Goal: Task Accomplishment & Management: Use online tool/utility

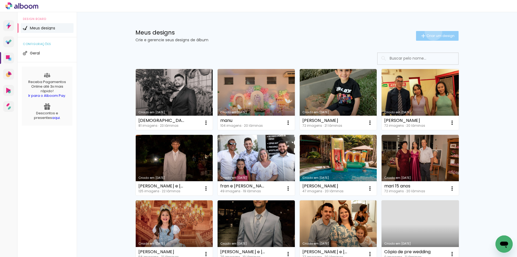
click at [430, 32] on paper-button "Criar um design" at bounding box center [437, 36] width 43 height 10
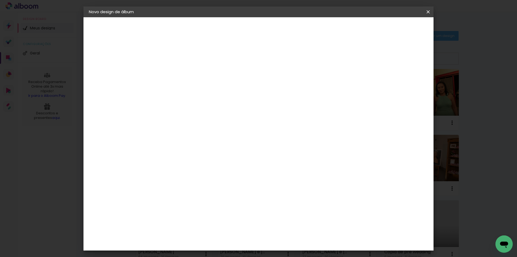
click at [177, 74] on input at bounding box center [177, 72] width 0 height 8
drag, startPoint x: 291, startPoint y: 73, endPoint x: 288, endPoint y: 73, distance: 3.5
click at [177, 73] on input "maria julia e maycon" at bounding box center [177, 72] width 0 height 8
click at [177, 72] on input "[PERSON_NAME] e [PERSON_NAME]" at bounding box center [177, 72] width 0 height 8
type input "[PERSON_NAME] e [PERSON_NAME]"
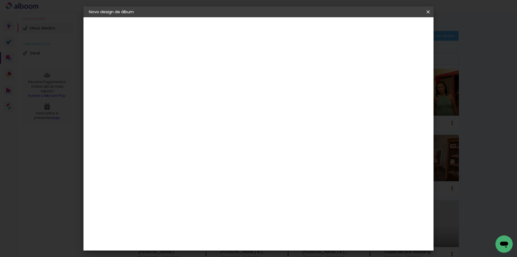
type paper-input "[PERSON_NAME] e [PERSON_NAME]"
click at [0, 0] on slot "Avançar" at bounding box center [0, 0] width 0 height 0
click at [186, 104] on input at bounding box center [190, 102] width 54 height 7
type input "uni"
type paper-input "uni"
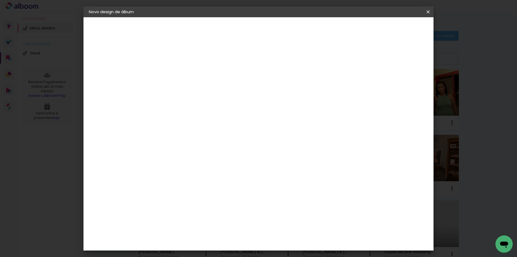
click at [193, 121] on div "Photoalbum Universal" at bounding box center [186, 122] width 26 height 9
click at [209, 124] on paper-item "Photoalbum Universal" at bounding box center [185, 123] width 47 height 14
click at [200, 123] on div "Photoalbum Universal" at bounding box center [186, 122] width 26 height 9
click at [200, 121] on div "Photoalbum Universal" at bounding box center [186, 122] width 26 height 9
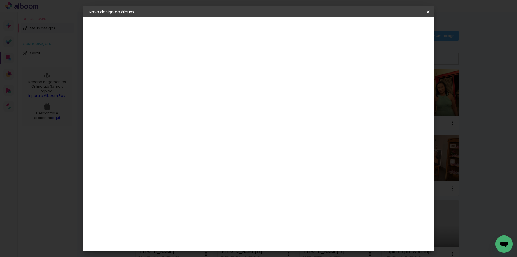
click at [200, 121] on div "Photoalbum Universal" at bounding box center [186, 122] width 26 height 9
click at [263, 147] on album-spec-supplier-section at bounding box center [213, 101] width 102 height 99
click at [0, 0] on slot "Avançar" at bounding box center [0, 0] width 0 height 0
click at [198, 91] on input "text" at bounding box center [187, 94] width 21 height 8
click at [308, 101] on paper-item "Fotolivro Super" at bounding box center [294, 100] width 108 height 11
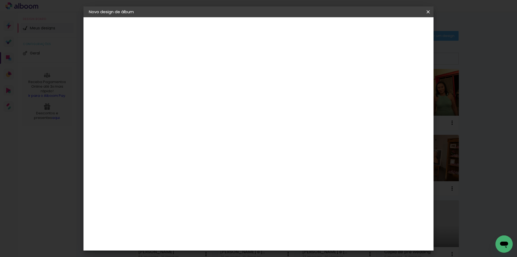
click at [243, 88] on input "Fotolivro Super" at bounding box center [210, 88] width 66 height 8
click at [293, 90] on paper-item "Padrão" at bounding box center [292, 89] width 108 height 11
type input "Padrão"
click at [213, 182] on span "20 × 30" at bounding box center [200, 189] width 25 height 14
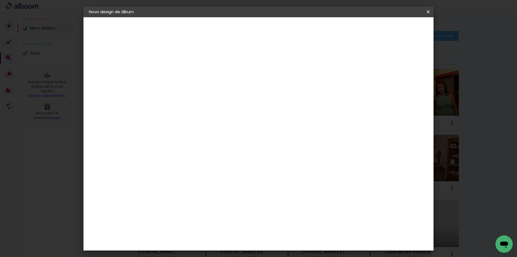
click at [0, 0] on slot "Avançar" at bounding box center [0, 0] width 0 height 0
click at [394, 27] on span "Iniciar design" at bounding box center [382, 29] width 25 height 4
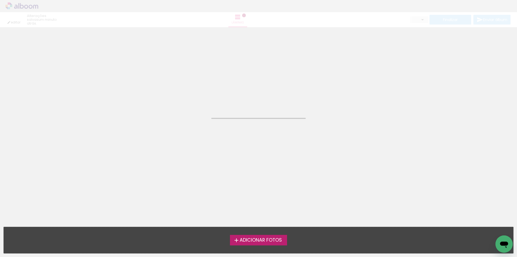
click at [272, 241] on span "Adicionar Fotos" at bounding box center [261, 239] width 42 height 5
click at [0, 0] on input "file" at bounding box center [0, 0] width 0 height 0
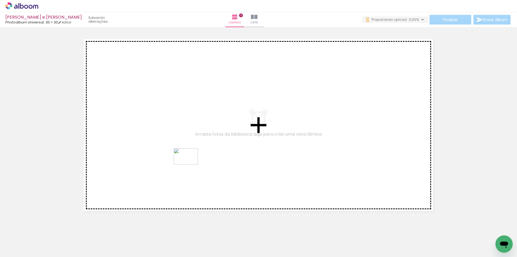
drag, startPoint x: 173, startPoint y: 244, endPoint x: 190, endPoint y: 164, distance: 81.5
click at [190, 164] on quentale-workspace at bounding box center [258, 128] width 517 height 257
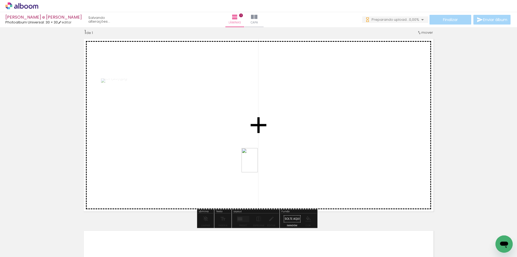
drag, startPoint x: 197, startPoint y: 240, endPoint x: 258, endPoint y: 164, distance: 97.1
click at [258, 164] on quentale-workspace at bounding box center [258, 128] width 517 height 257
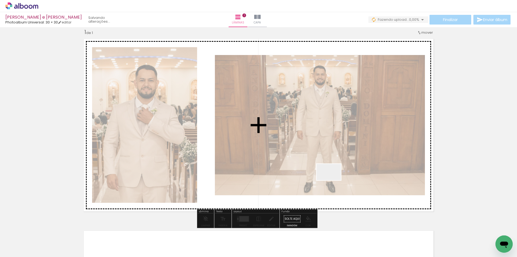
drag, startPoint x: 306, startPoint y: 241, endPoint x: 332, endPoint y: 180, distance: 66.5
click at [332, 180] on quentale-workspace at bounding box center [258, 128] width 517 height 257
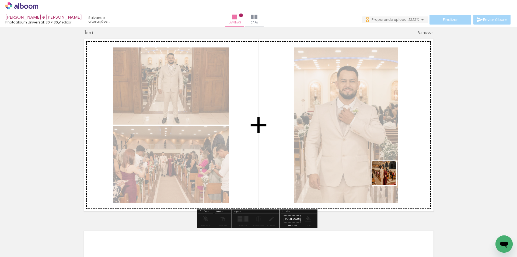
drag, startPoint x: 359, startPoint y: 245, endPoint x: 389, endPoint y: 176, distance: 75.3
click at [389, 176] on quentale-workspace at bounding box center [258, 128] width 517 height 257
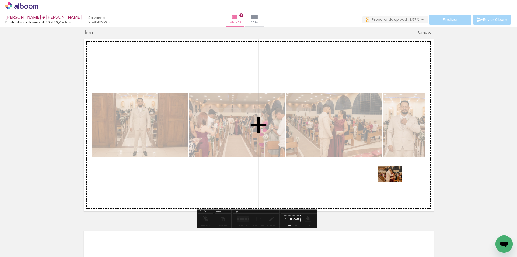
drag, startPoint x: 394, startPoint y: 245, endPoint x: 394, endPoint y: 182, distance: 62.7
click at [394, 182] on quentale-workspace at bounding box center [258, 128] width 517 height 257
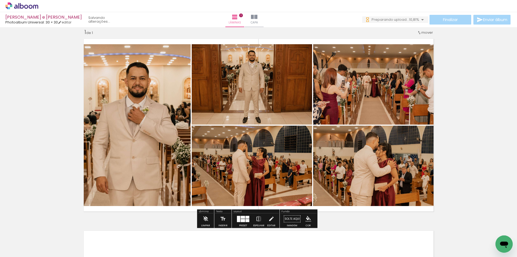
click at [237, 220] on div at bounding box center [238, 218] width 3 height 6
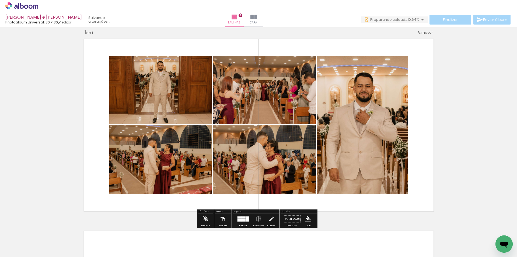
click at [258, 218] on iron-icon at bounding box center [259, 218] width 6 height 11
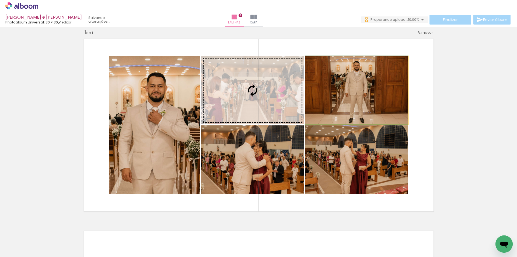
drag, startPoint x: 374, startPoint y: 110, endPoint x: 263, endPoint y: 111, distance: 110.9
click at [0, 0] on slot at bounding box center [0, 0] width 0 height 0
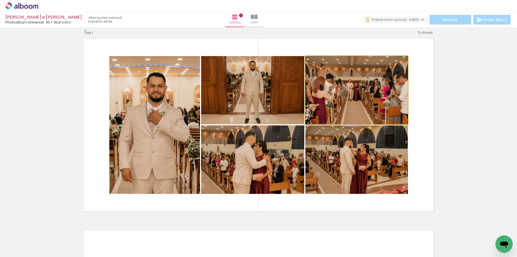
drag, startPoint x: 352, startPoint y: 103, endPoint x: 368, endPoint y: 102, distance: 16.2
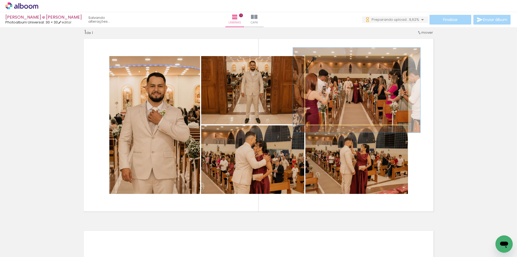
drag, startPoint x: 317, startPoint y: 63, endPoint x: 331, endPoint y: 85, distance: 26.5
type paper-slider "119"
click at [321, 64] on div at bounding box center [322, 61] width 9 height 9
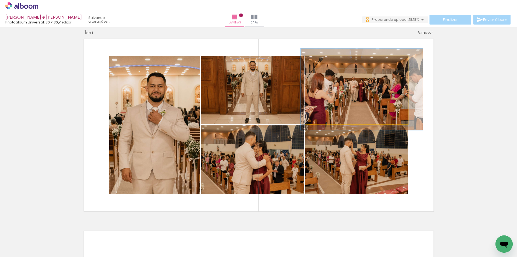
drag, startPoint x: 331, startPoint y: 85, endPoint x: 336, endPoint y: 84, distance: 5.2
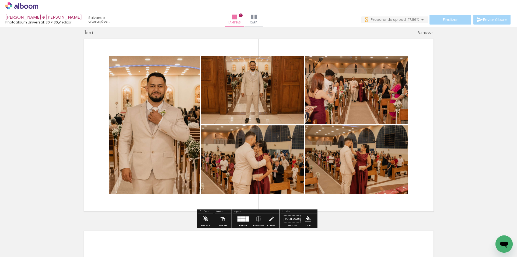
click at [481, 94] on div "Inserir lâmina 1 de 1" at bounding box center [258, 214] width 517 height 384
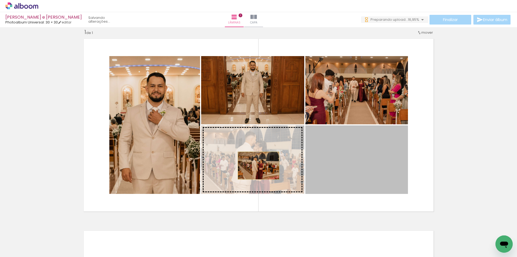
drag, startPoint x: 294, startPoint y: 166, endPoint x: 256, endPoint y: 165, distance: 37.4
click at [0, 0] on slot at bounding box center [0, 0] width 0 height 0
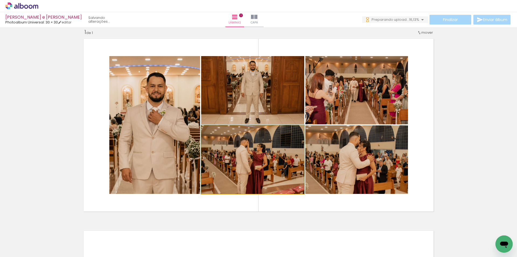
drag, startPoint x: 207, startPoint y: 134, endPoint x: 211, endPoint y: 133, distance: 4.2
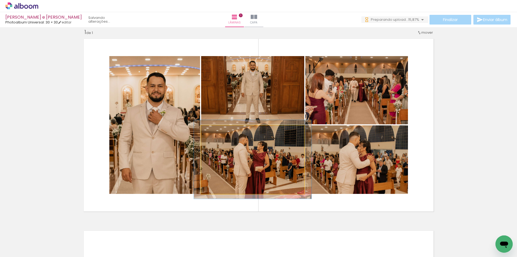
click at [215, 132] on div at bounding box center [216, 130] width 5 height 5
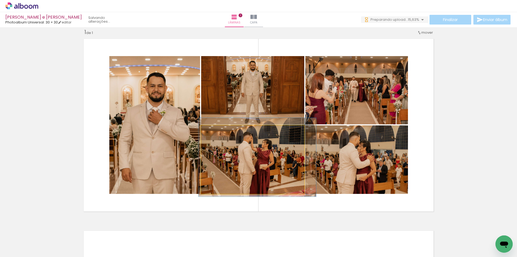
drag, startPoint x: 229, startPoint y: 150, endPoint x: 233, endPoint y: 148, distance: 5.1
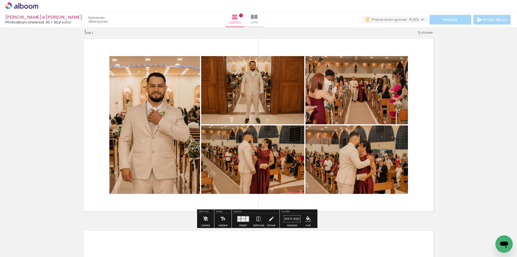
click at [499, 123] on div "Inserir lâmina 1 de 1" at bounding box center [258, 214] width 517 height 384
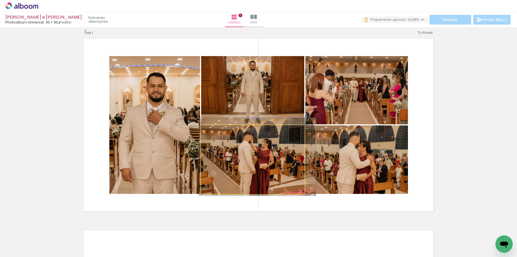
type paper-slider "113"
click at [216, 132] on div at bounding box center [216, 130] width 5 height 5
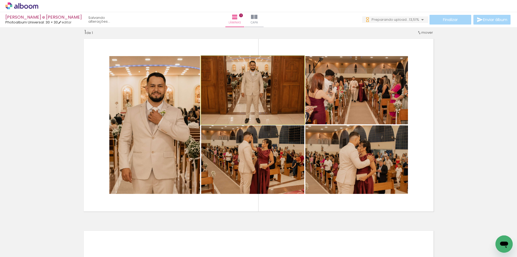
drag, startPoint x: 214, startPoint y: 64, endPoint x: 210, endPoint y: 64, distance: 3.2
type paper-slider "100"
click at [211, 64] on div at bounding box center [213, 61] width 9 height 9
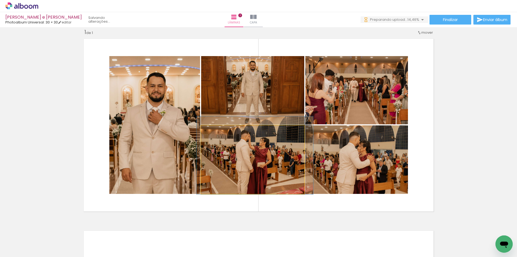
drag, startPoint x: 281, startPoint y: 169, endPoint x: 279, endPoint y: 174, distance: 4.7
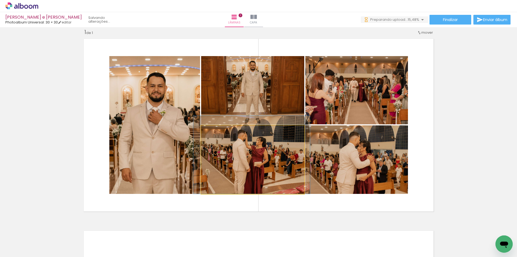
drag, startPoint x: 279, startPoint y: 174, endPoint x: 276, endPoint y: 173, distance: 3.4
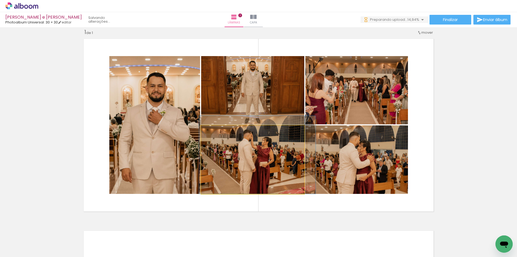
drag, startPoint x: 279, startPoint y: 174, endPoint x: 284, endPoint y: 173, distance: 4.3
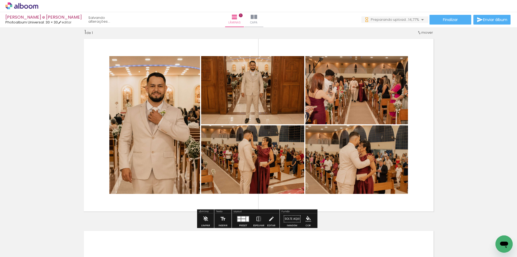
click at [494, 148] on div "Inserir lâmina 1 de 1" at bounding box center [258, 214] width 517 height 384
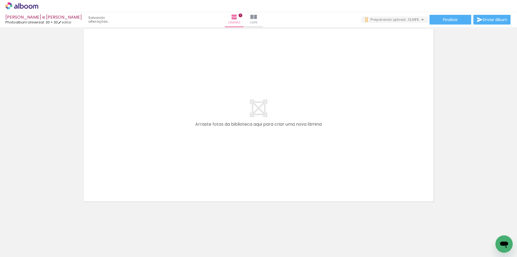
drag, startPoint x: 451, startPoint y: 242, endPoint x: 129, endPoint y: 239, distance: 322.6
click at [341, 157] on quentale-workspace at bounding box center [258, 128] width 517 height 257
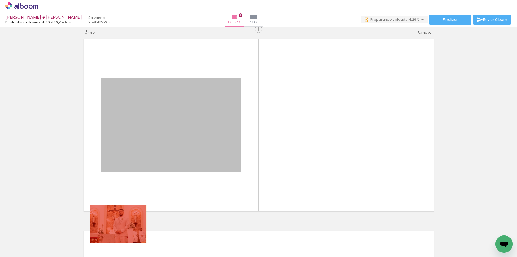
drag, startPoint x: 179, startPoint y: 136, endPoint x: 134, endPoint y: 246, distance: 118.4
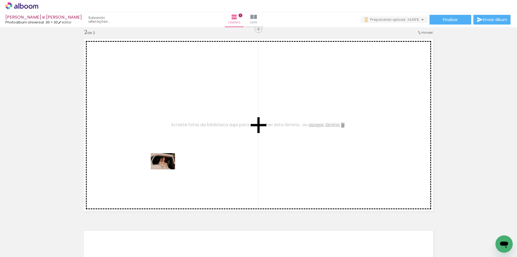
drag, startPoint x: 162, startPoint y: 173, endPoint x: 167, endPoint y: 169, distance: 6.0
click at [167, 169] on quentale-workspace at bounding box center [258, 128] width 517 height 257
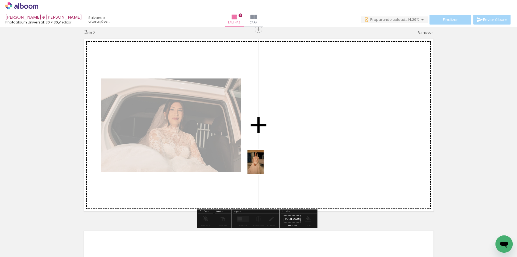
drag, startPoint x: 186, startPoint y: 236, endPoint x: 264, endPoint y: 166, distance: 104.6
click at [264, 166] on quentale-workspace at bounding box center [258, 128] width 517 height 257
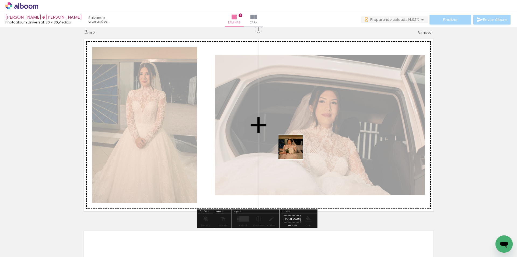
drag, startPoint x: 221, startPoint y: 244, endPoint x: 295, endPoint y: 151, distance: 119.6
click at [295, 151] on quentale-workspace at bounding box center [258, 128] width 517 height 257
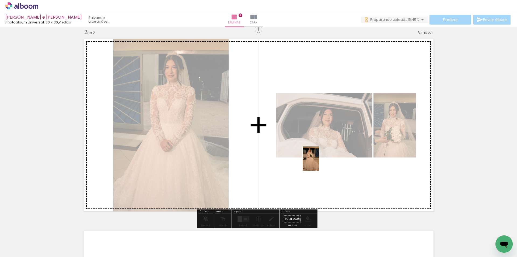
drag, startPoint x: 288, startPoint y: 190, endPoint x: 319, endPoint y: 162, distance: 41.8
click at [319, 162] on quentale-workspace at bounding box center [258, 128] width 517 height 257
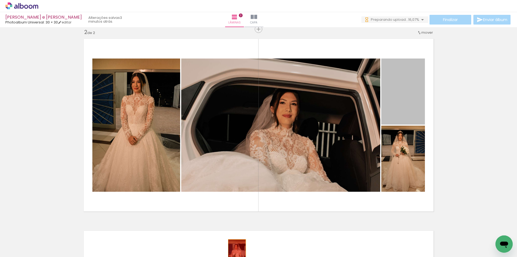
drag, startPoint x: 395, startPoint y: 107, endPoint x: 235, endPoint y: 252, distance: 215.6
click at [235, 252] on quentale-workspace at bounding box center [258, 128] width 517 height 257
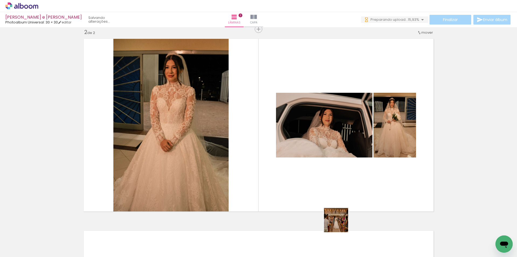
drag, startPoint x: 338, startPoint y: 244, endPoint x: 363, endPoint y: 167, distance: 81.0
click at [363, 167] on quentale-workspace at bounding box center [258, 128] width 517 height 257
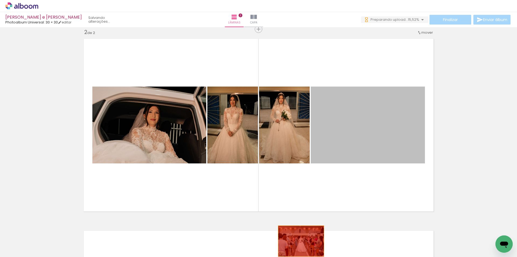
drag, startPoint x: 309, startPoint y: 233, endPoint x: 361, endPoint y: 243, distance: 52.1
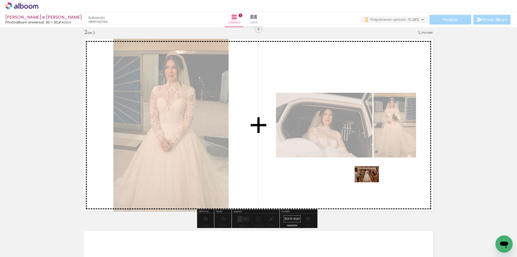
drag, startPoint x: 365, startPoint y: 245, endPoint x: 371, endPoint y: 182, distance: 63.3
click at [371, 182] on quentale-workspace at bounding box center [258, 128] width 517 height 257
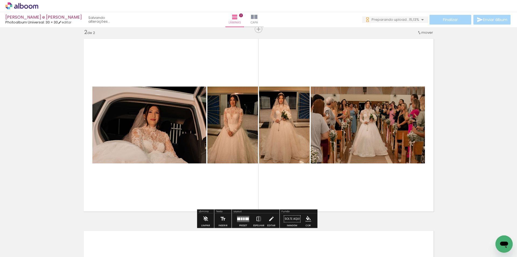
click at [245, 219] on div at bounding box center [247, 218] width 4 height 3
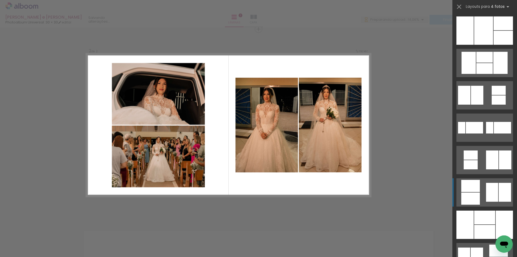
click at [476, 169] on div at bounding box center [471, 164] width 14 height 9
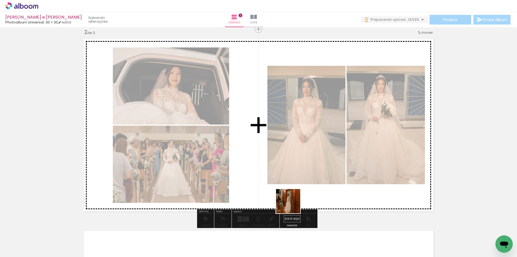
drag, startPoint x: 292, startPoint y: 205, endPoint x: 300, endPoint y: 182, distance: 24.1
click at [297, 181] on quentale-workspace at bounding box center [258, 128] width 517 height 257
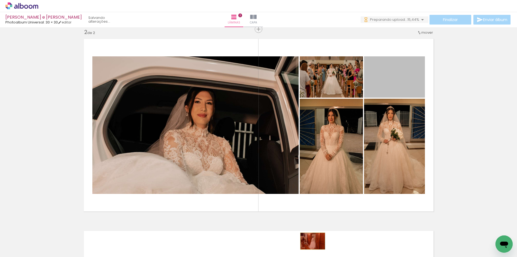
drag, startPoint x: 379, startPoint y: 107, endPoint x: 310, endPoint y: 241, distance: 150.8
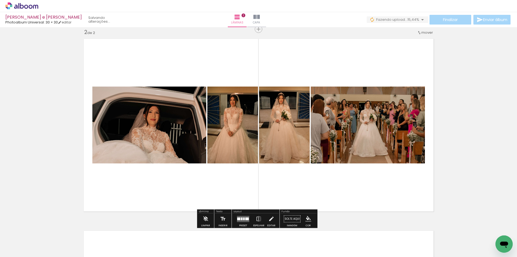
click at [245, 216] on quentale-layouter at bounding box center [243, 218] width 12 height 6
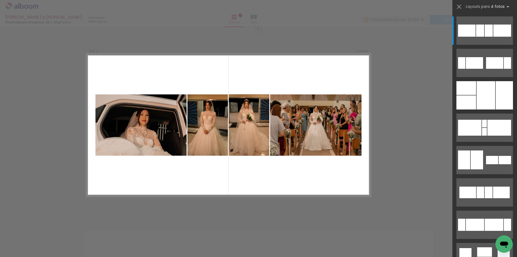
click at [109, 244] on quentale-thumb at bounding box center [121, 238] width 30 height 31
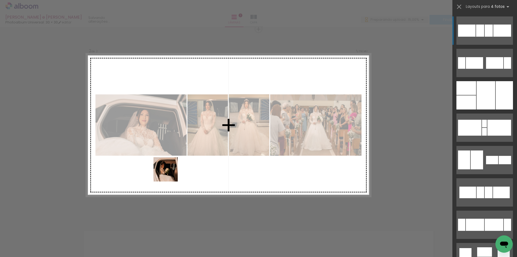
drag, startPoint x: 166, startPoint y: 164, endPoint x: 172, endPoint y: 171, distance: 9.2
click at [172, 171] on quentale-workspace at bounding box center [258, 128] width 517 height 257
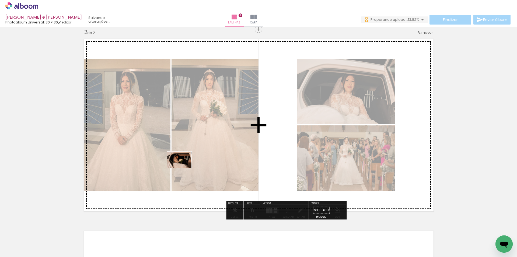
drag, startPoint x: 178, startPoint y: 167, endPoint x: 183, endPoint y: 167, distance: 5.4
click at [183, 167] on quentale-workspace at bounding box center [258, 128] width 517 height 257
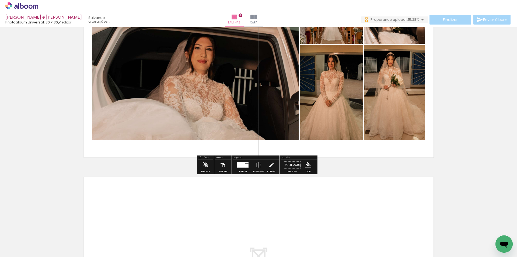
click at [466, 139] on div "Inserir lâmina 1 de 2 Inserir lâmina 2 de 2" at bounding box center [258, 64] width 517 height 575
click at [242, 163] on div at bounding box center [241, 164] width 8 height 5
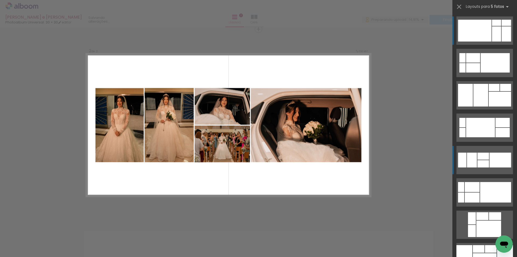
click at [493, 72] on div at bounding box center [495, 62] width 29 height 19
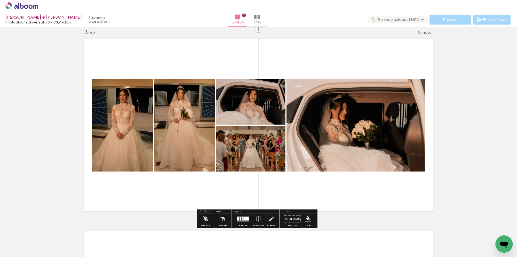
click at [257, 220] on iron-icon at bounding box center [259, 218] width 6 height 11
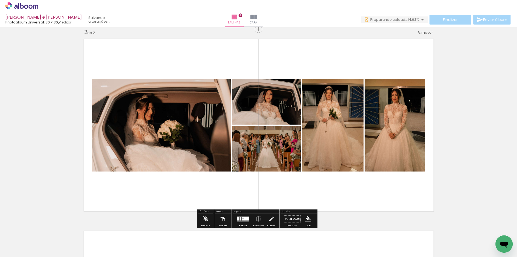
click at [258, 217] on iron-icon at bounding box center [259, 218] width 6 height 11
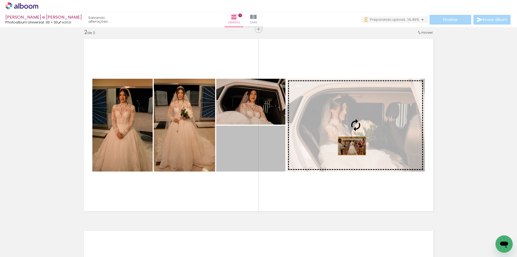
drag, startPoint x: 323, startPoint y: 148, endPoint x: 350, endPoint y: 146, distance: 26.8
click at [0, 0] on slot at bounding box center [0, 0] width 0 height 0
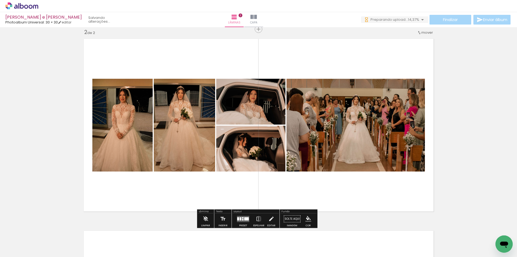
click at [242, 219] on div at bounding box center [243, 219] width 2 height 1
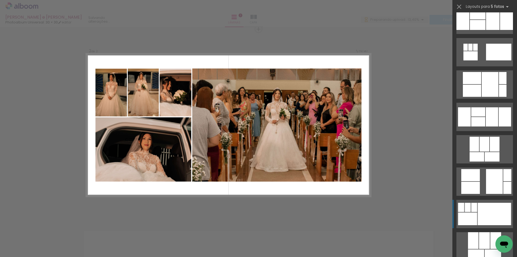
click at [486, 211] on div at bounding box center [494, 213] width 33 height 22
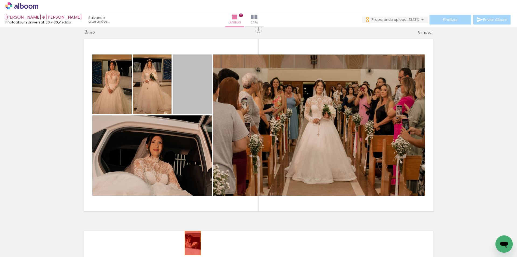
drag, startPoint x: 190, startPoint y: 97, endPoint x: 189, endPoint y: 241, distance: 143.8
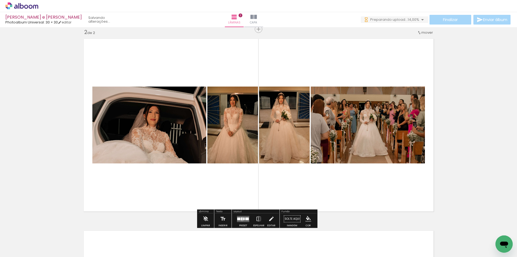
click at [241, 219] on div at bounding box center [242, 218] width 2 height 3
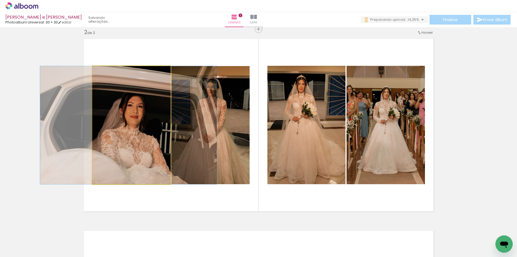
drag, startPoint x: 130, startPoint y: 142, endPoint x: 127, endPoint y: 129, distance: 14.0
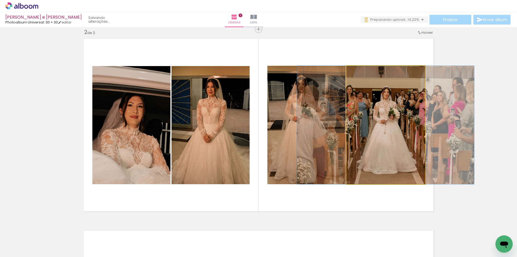
click at [378, 146] on quentale-photo at bounding box center [386, 125] width 78 height 118
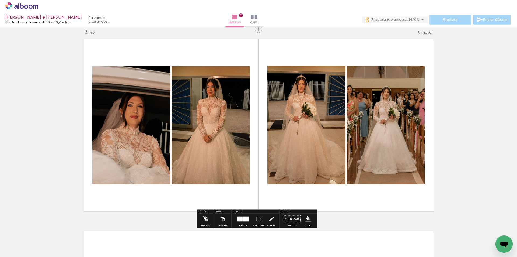
click at [241, 218] on div at bounding box center [241, 218] width 2 height 4
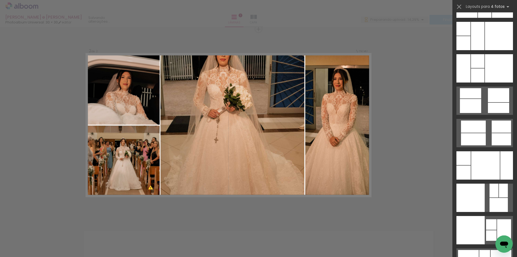
click at [479, 215] on div at bounding box center [484, 228] width 65 height 32
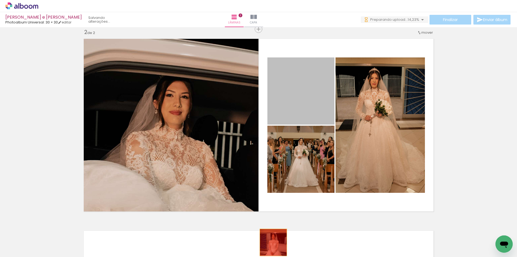
drag, startPoint x: 303, startPoint y: 85, endPoint x: 271, endPoint y: 242, distance: 160.4
click at [271, 242] on quentale-workspace at bounding box center [258, 128] width 517 height 257
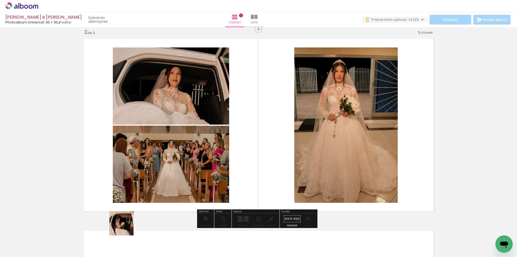
drag, startPoint x: 138, startPoint y: 200, endPoint x: 125, endPoint y: 239, distance: 40.9
click at [125, 239] on div at bounding box center [121, 238] width 27 height 18
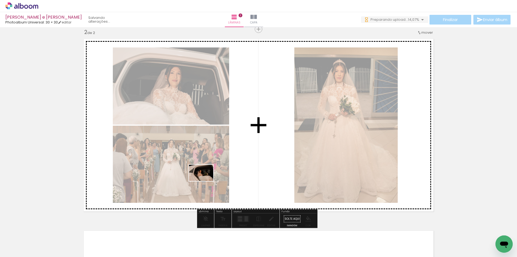
drag, startPoint x: 95, startPoint y: 239, endPoint x: 227, endPoint y: 170, distance: 149.1
click at [227, 170] on quentale-workspace at bounding box center [258, 128] width 517 height 257
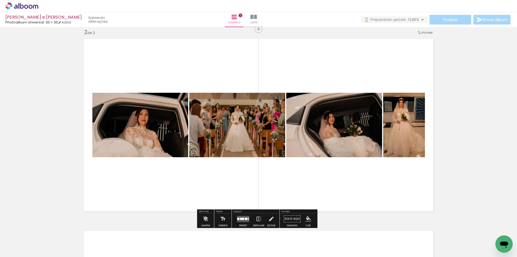
click at [242, 218] on div at bounding box center [242, 218] width 4 height 2
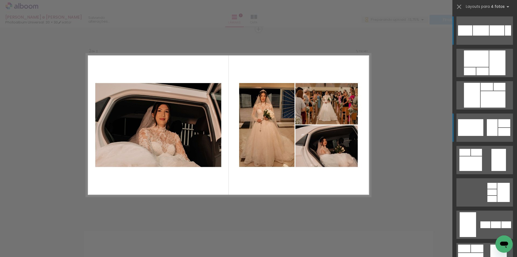
click at [476, 75] on div at bounding box center [470, 71] width 12 height 8
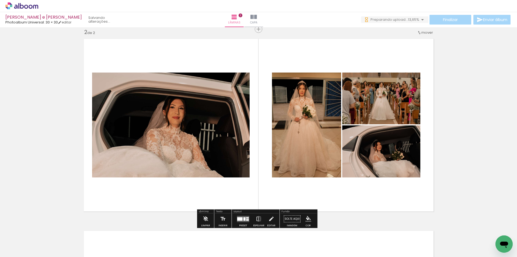
click at [256, 218] on iron-icon at bounding box center [259, 218] width 6 height 11
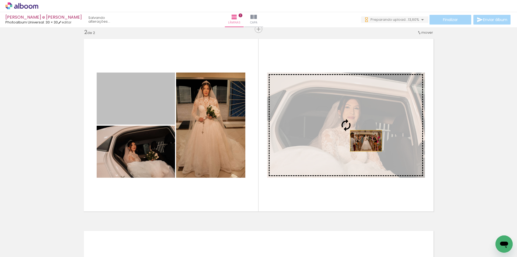
drag, startPoint x: 360, startPoint y: 136, endPoint x: 364, endPoint y: 141, distance: 5.7
click at [0, 0] on slot at bounding box center [0, 0] width 0 height 0
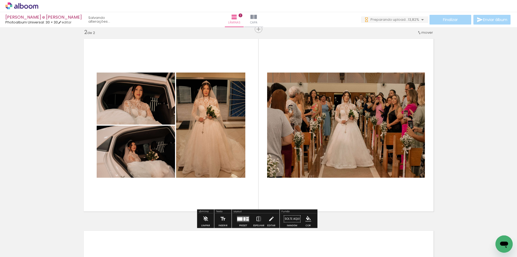
click at [470, 139] on div "Inserir lâmina 1 de 2 Inserir lâmina 2 de 2" at bounding box center [258, 117] width 517 height 575
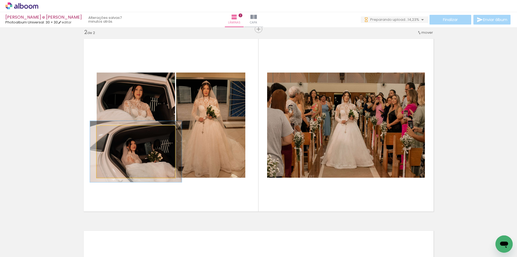
drag, startPoint x: 107, startPoint y: 131, endPoint x: 111, endPoint y: 131, distance: 3.2
type paper-slider "117"
click at [111, 131] on div at bounding box center [112, 131] width 5 height 5
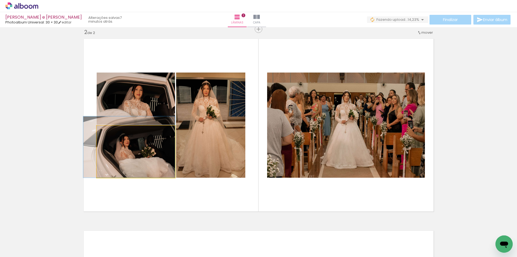
drag, startPoint x: 144, startPoint y: 164, endPoint x: 131, endPoint y: 146, distance: 22.6
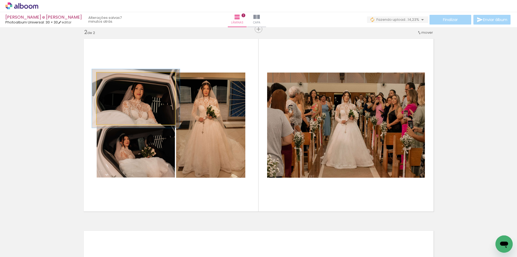
click at [110, 80] on div at bounding box center [111, 78] width 9 height 9
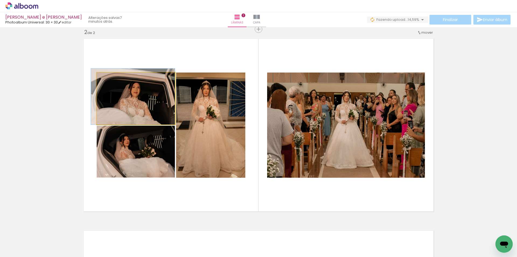
drag, startPoint x: 133, startPoint y: 106, endPoint x: 130, endPoint y: 99, distance: 7.5
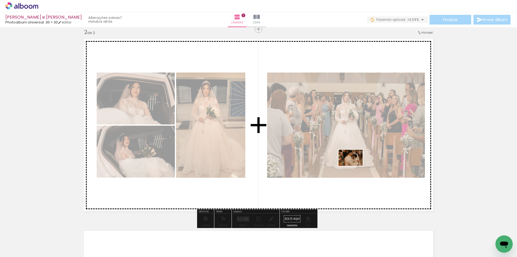
drag, startPoint x: 219, startPoint y: 242, endPoint x: 355, endPoint y: 166, distance: 155.5
click at [355, 166] on quentale-workspace at bounding box center [258, 128] width 517 height 257
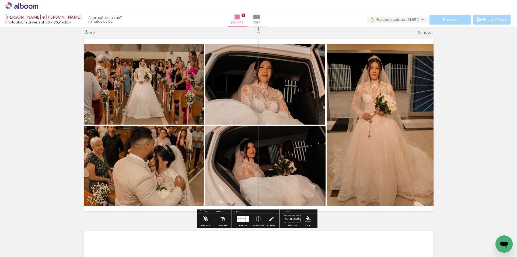
click at [242, 219] on div at bounding box center [243, 220] width 4 height 3
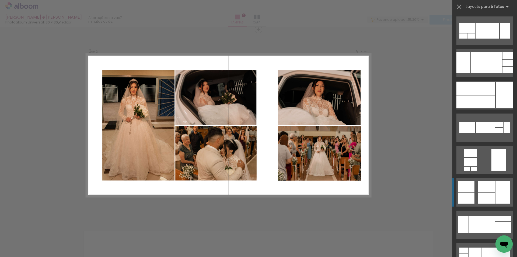
click at [488, 39] on div at bounding box center [488, 31] width 24 height 16
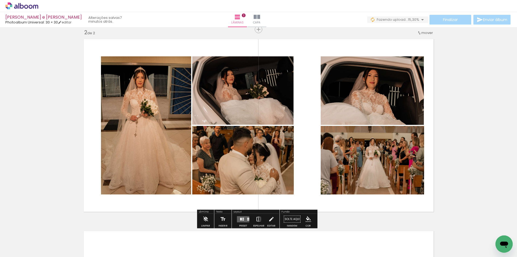
click at [257, 218] on iron-icon at bounding box center [259, 219] width 6 height 11
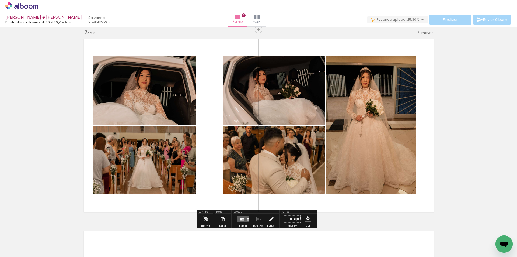
click at [257, 218] on iron-icon at bounding box center [259, 219] width 6 height 11
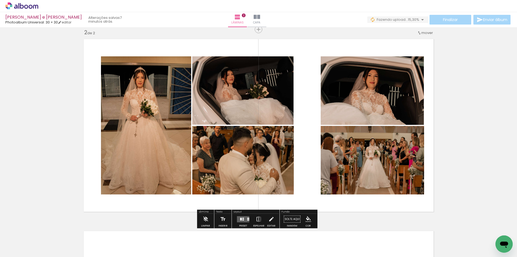
click at [242, 221] on quentale-layouter at bounding box center [243, 219] width 12 height 6
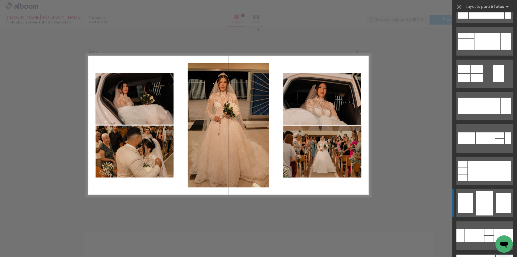
scroll to position [1077, 0]
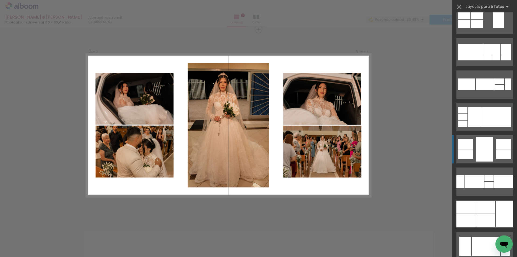
click at [488, 144] on div at bounding box center [485, 149] width 18 height 25
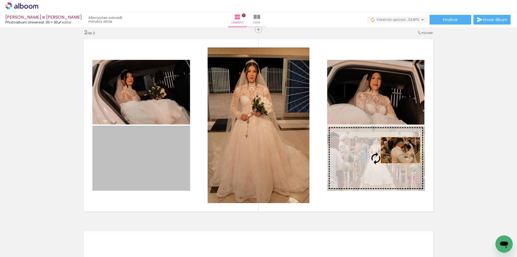
drag, startPoint x: 157, startPoint y: 163, endPoint x: 401, endPoint y: 150, distance: 244.0
click at [0, 0] on slot at bounding box center [0, 0] width 0 height 0
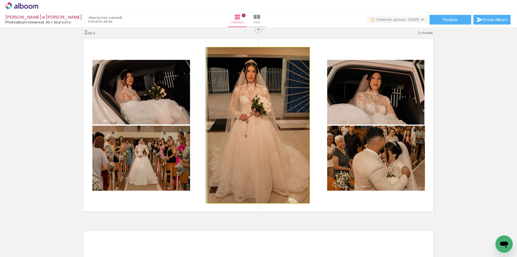
drag, startPoint x: 295, startPoint y: 141, endPoint x: 281, endPoint y: 139, distance: 13.7
drag, startPoint x: 285, startPoint y: 140, endPoint x: 277, endPoint y: 140, distance: 8.3
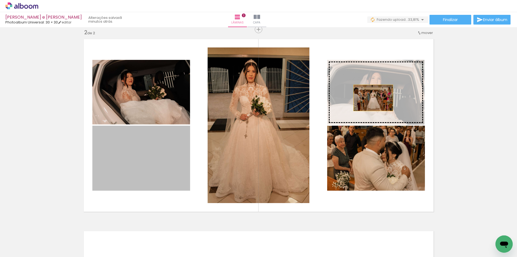
drag, startPoint x: 157, startPoint y: 171, endPoint x: 374, endPoint y: 96, distance: 229.8
click at [0, 0] on slot at bounding box center [0, 0] width 0 height 0
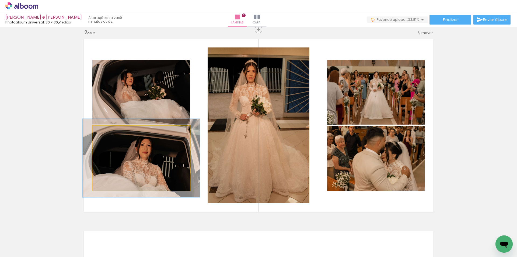
drag, startPoint x: 104, startPoint y: 132, endPoint x: 108, endPoint y: 132, distance: 3.8
type paper-slider "120"
click at [108, 132] on div at bounding box center [108, 131] width 5 height 5
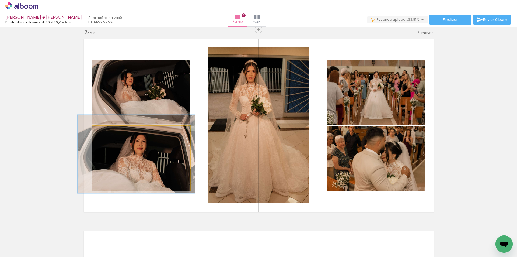
drag, startPoint x: 154, startPoint y: 166, endPoint x: 149, endPoint y: 162, distance: 6.5
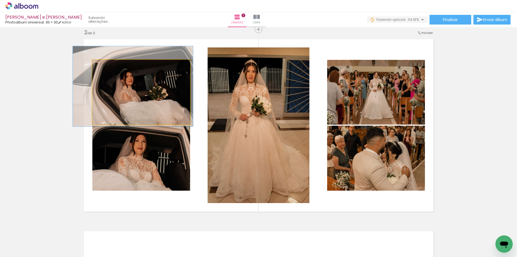
drag, startPoint x: 109, startPoint y: 67, endPoint x: 144, endPoint y: 90, distance: 42.2
type paper-slider "123"
click at [110, 67] on div at bounding box center [109, 65] width 9 height 9
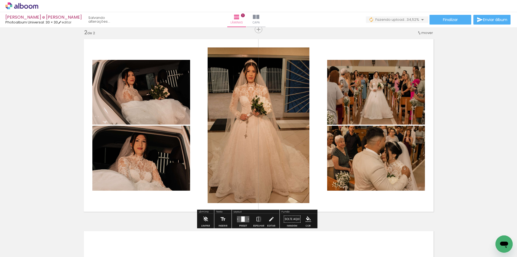
click at [482, 120] on div "Inserir lâmina 1 de 2 Inserir lâmina 2 de 2" at bounding box center [258, 118] width 517 height 575
click at [244, 218] on quentale-layouter at bounding box center [243, 219] width 12 height 6
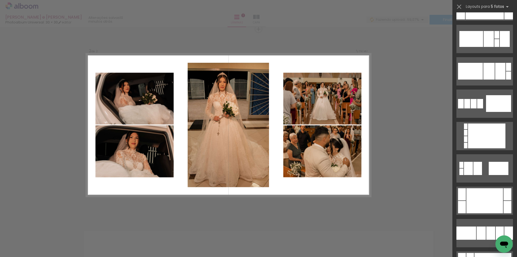
scroll to position [11270, 0]
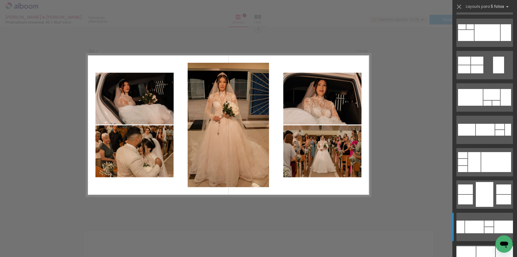
scroll to position [1196, 0]
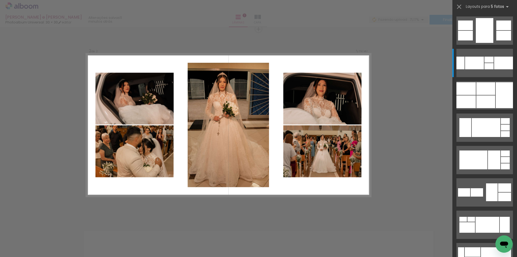
click at [458, 6] on iron-icon at bounding box center [459, 7] width 8 height 8
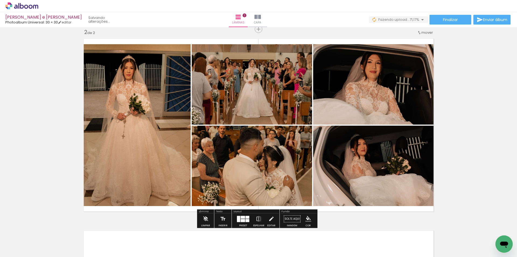
click at [503, 85] on div "Inserir lâmina 1 de 2 Inserir lâmina 2 de 2" at bounding box center [258, 117] width 517 height 575
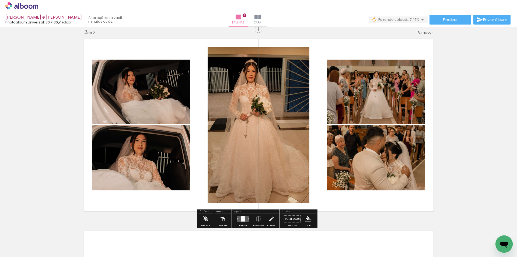
click at [46, 106] on div "Inserir lâmina 1 de 2 Inserir lâmina 2 de 2" at bounding box center [258, 117] width 517 height 575
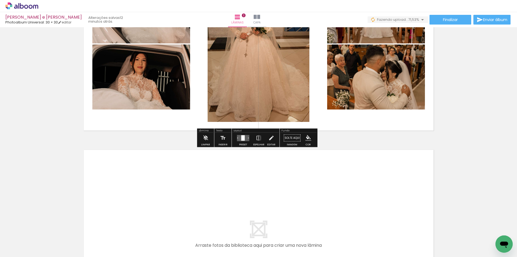
scroll to position [360, 0]
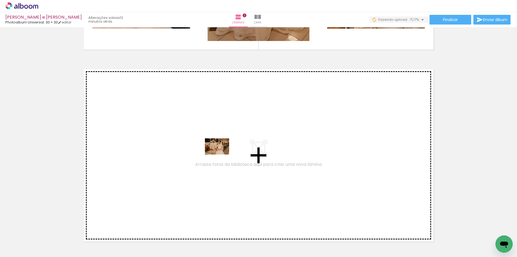
drag, startPoint x: 251, startPoint y: 242, endPoint x: 221, endPoint y: 154, distance: 92.8
click at [221, 154] on quentale-workspace at bounding box center [258, 128] width 517 height 257
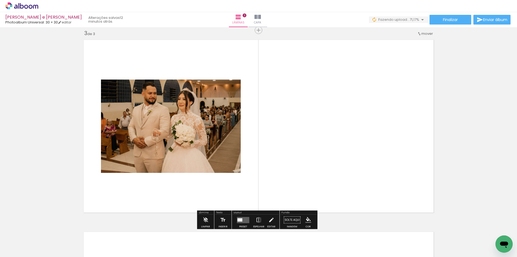
scroll to position [390, 0]
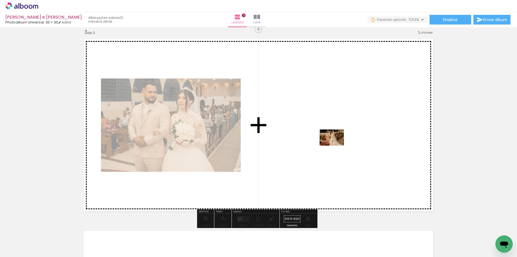
drag, startPoint x: 315, startPoint y: 223, endPoint x: 336, endPoint y: 145, distance: 80.3
click at [336, 145] on quentale-workspace at bounding box center [258, 128] width 517 height 257
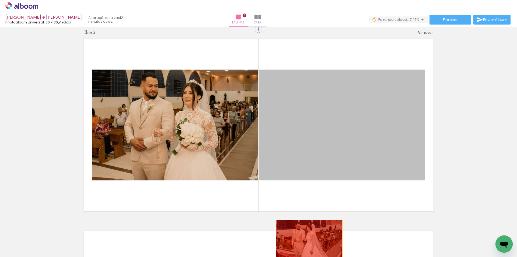
drag, startPoint x: 322, startPoint y: 195, endPoint x: 307, endPoint y: 242, distance: 49.0
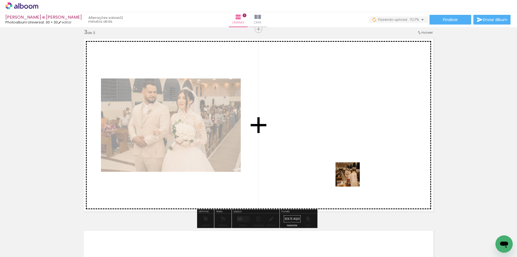
drag, startPoint x: 357, startPoint y: 191, endPoint x: 349, endPoint y: 172, distance: 21.0
click at [349, 172] on quentale-workspace at bounding box center [258, 128] width 517 height 257
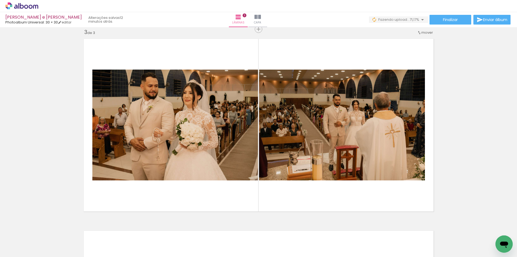
scroll to position [0, 1703]
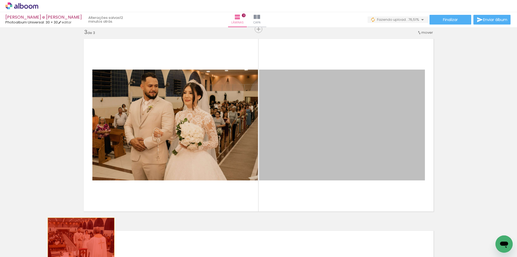
drag, startPoint x: 354, startPoint y: 127, endPoint x: 79, endPoint y: 240, distance: 297.5
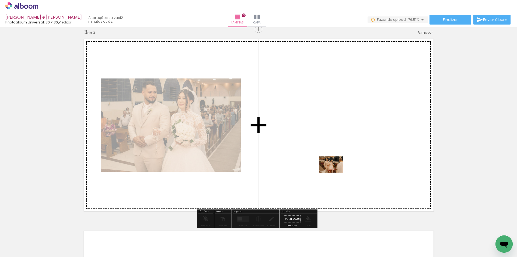
drag, startPoint x: 313, startPoint y: 239, endPoint x: 335, endPoint y: 172, distance: 69.7
click at [335, 172] on quentale-workspace at bounding box center [258, 128] width 517 height 257
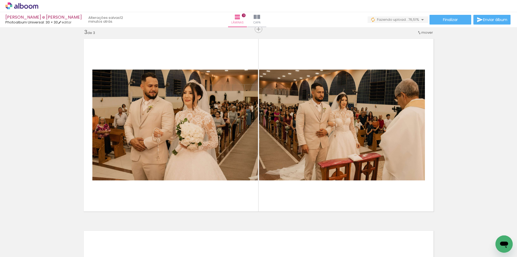
scroll to position [0, 2003]
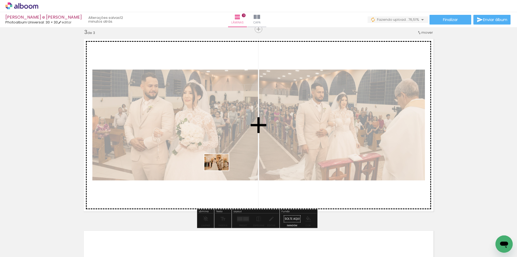
drag, startPoint x: 198, startPoint y: 228, endPoint x: 222, endPoint y: 169, distance: 63.7
click at [222, 169] on quentale-workspace at bounding box center [258, 128] width 517 height 257
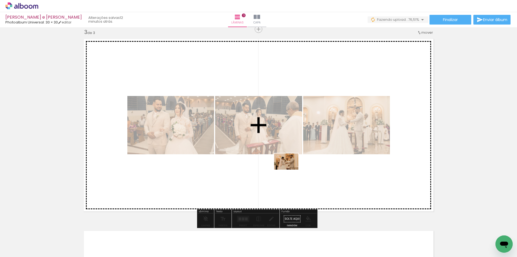
drag, startPoint x: 166, startPoint y: 243, endPoint x: 290, endPoint y: 169, distance: 144.4
click at [290, 169] on quentale-workspace at bounding box center [258, 128] width 517 height 257
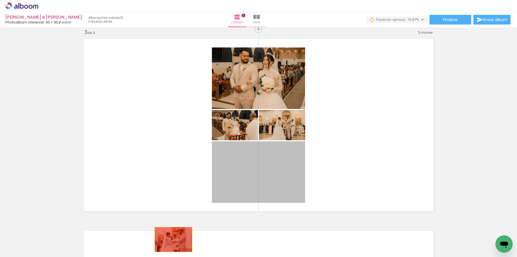
drag, startPoint x: 280, startPoint y: 177, endPoint x: 171, endPoint y: 239, distance: 125.6
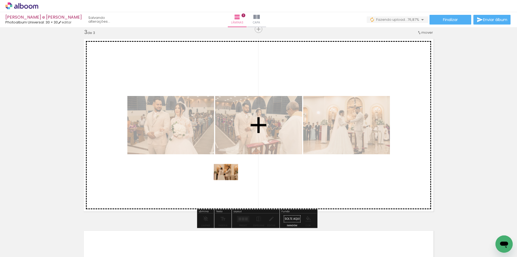
drag, startPoint x: 107, startPoint y: 241, endPoint x: 230, endPoint y: 180, distance: 137.6
click at [230, 180] on quentale-workspace at bounding box center [258, 128] width 517 height 257
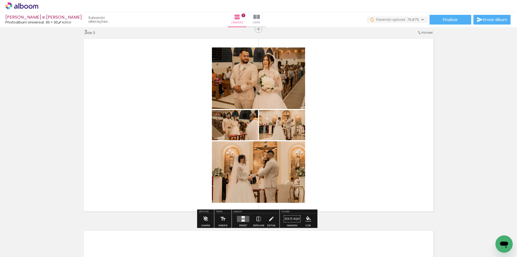
click at [242, 217] on div at bounding box center [243, 217] width 3 height 2
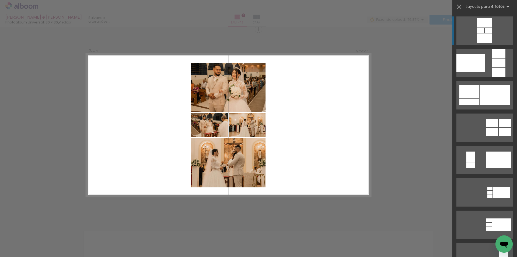
scroll to position [390, 0]
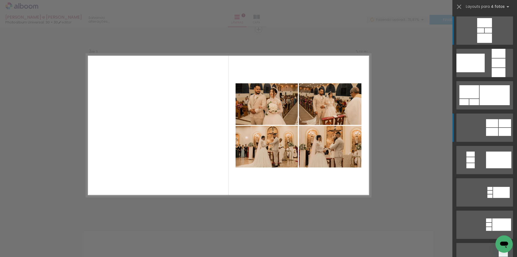
click at [495, 77] on quentale-layouter at bounding box center [484, 63] width 57 height 28
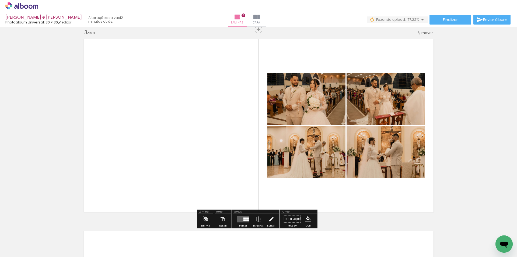
click at [257, 218] on iron-icon at bounding box center [259, 219] width 6 height 11
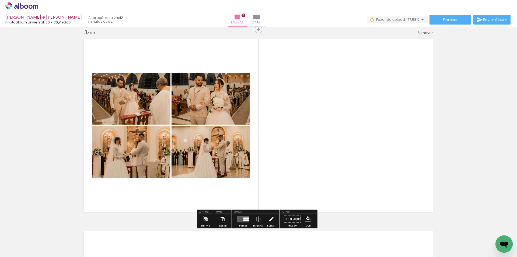
click at [257, 218] on iron-icon at bounding box center [259, 219] width 6 height 11
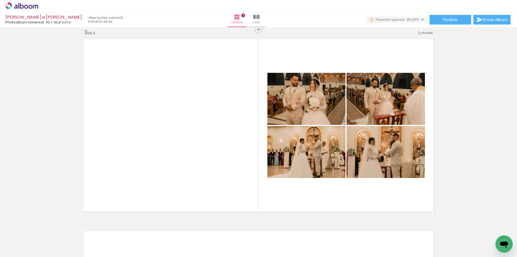
scroll to position [0, 1505]
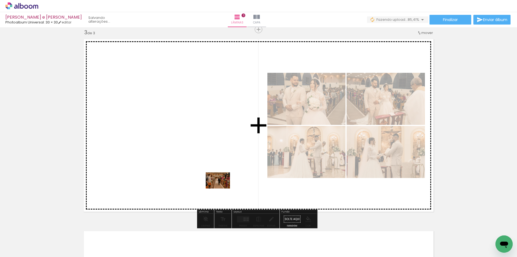
drag, startPoint x: 483, startPoint y: 240, endPoint x: 222, endPoint y: 188, distance: 265.7
click at [222, 188] on quentale-workspace at bounding box center [258, 128] width 517 height 257
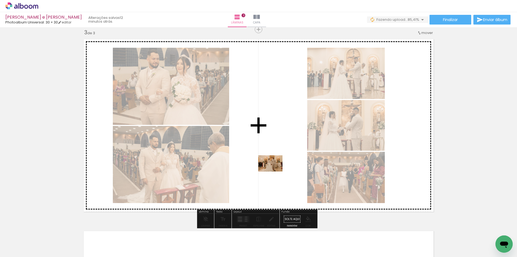
drag, startPoint x: 456, startPoint y: 242, endPoint x: 274, endPoint y: 171, distance: 195.2
click at [274, 171] on quentale-workspace at bounding box center [258, 128] width 517 height 257
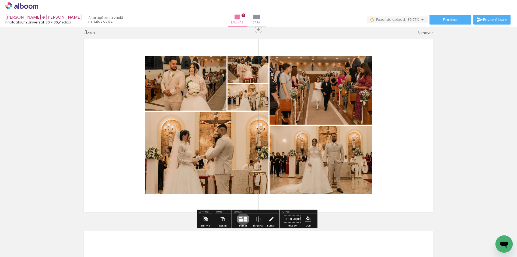
click at [242, 219] on div at bounding box center [241, 219] width 4 height 3
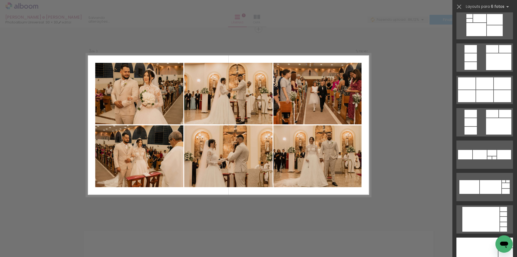
scroll to position [350, 0]
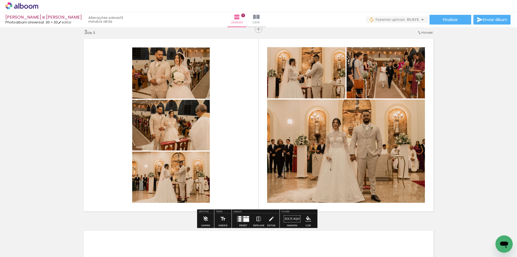
click at [259, 217] on iron-icon at bounding box center [259, 218] width 6 height 11
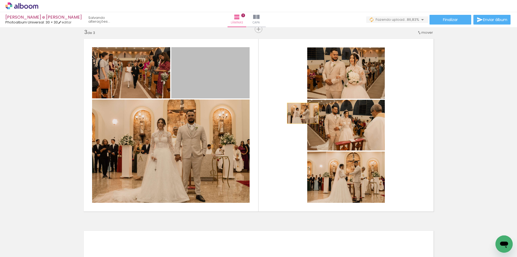
drag, startPoint x: 217, startPoint y: 74, endPoint x: 326, endPoint y: 133, distance: 124.3
click at [0, 0] on slot at bounding box center [0, 0] width 0 height 0
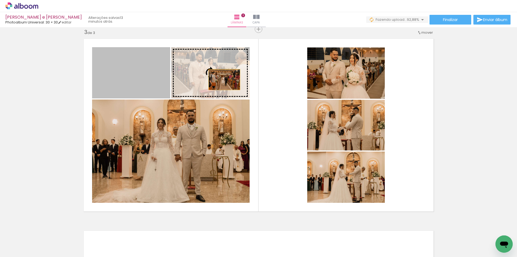
drag, startPoint x: 140, startPoint y: 80, endPoint x: 222, endPoint y: 79, distance: 82.1
click at [0, 0] on slot at bounding box center [0, 0] width 0 height 0
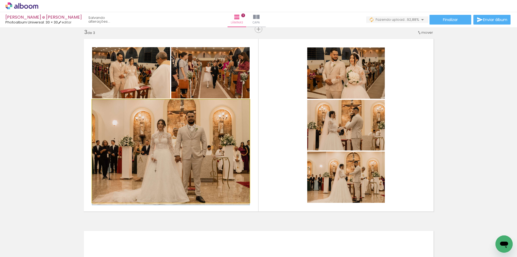
drag, startPoint x: 215, startPoint y: 138, endPoint x: 217, endPoint y: 141, distance: 3.7
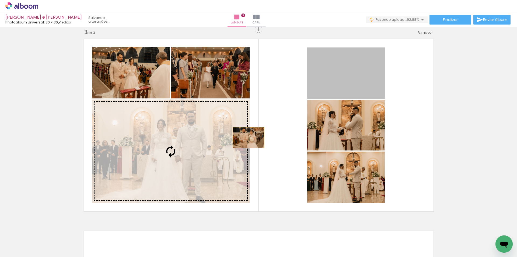
drag, startPoint x: 371, startPoint y: 78, endPoint x: 197, endPoint y: 158, distance: 191.6
click at [0, 0] on slot at bounding box center [0, 0] width 0 height 0
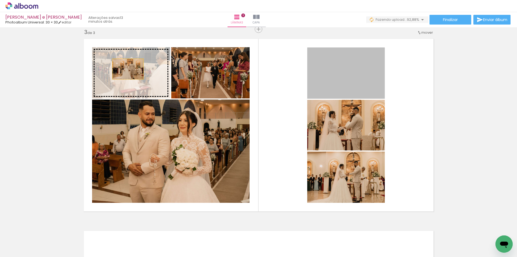
drag, startPoint x: 359, startPoint y: 79, endPoint x: 126, endPoint y: 69, distance: 233.7
click at [0, 0] on slot at bounding box center [0, 0] width 0 height 0
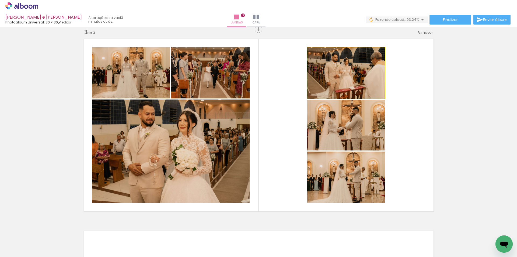
drag, startPoint x: 362, startPoint y: 84, endPoint x: 361, endPoint y: 78, distance: 6.0
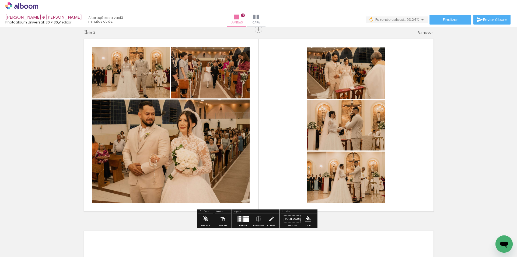
click at [491, 95] on div "Inserir lâmina 1 de 3 Inserir lâmina 2 de 3 Inserir lâmina 3 de 3" at bounding box center [258, 22] width 517 height 767
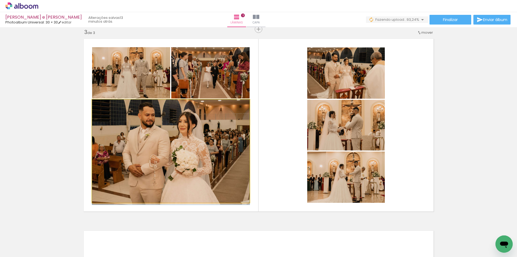
drag, startPoint x: 219, startPoint y: 163, endPoint x: 224, endPoint y: 170, distance: 8.5
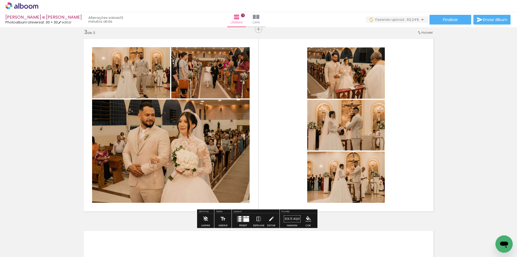
click at [473, 130] on div "Inserir lâmina 1 de 3 Inserir lâmina 2 de 3 Inserir lâmina 3 de 3" at bounding box center [258, 22] width 517 height 767
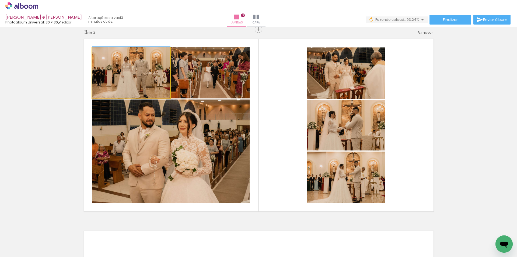
click at [114, 76] on quentale-photo at bounding box center [131, 72] width 78 height 51
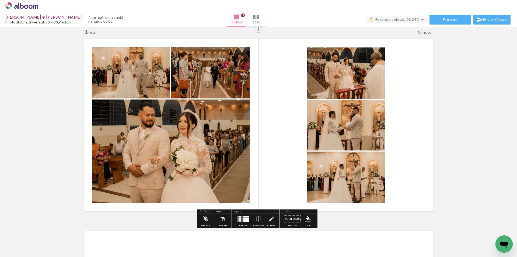
click at [51, 79] on div "Inserir lâmina 1 de 3 Inserir lâmina 2 de 3 Inserir lâmina 3 de 3" at bounding box center [258, 22] width 517 height 767
click at [483, 164] on div "Inserir lâmina 1 de 3 Inserir lâmina 2 de 3 Inserir lâmina 3 de 3" at bounding box center [258, 22] width 517 height 767
click at [471, 155] on div "Inserir lâmina 1 de 3 Inserir lâmina 2 de 3 Inserir lâmina 3 de 3" at bounding box center [258, 22] width 517 height 767
click at [469, 106] on div "Inserir lâmina 1 de 3 Inserir lâmina 2 de 3 Inserir lâmina 3 de 3" at bounding box center [258, 22] width 517 height 767
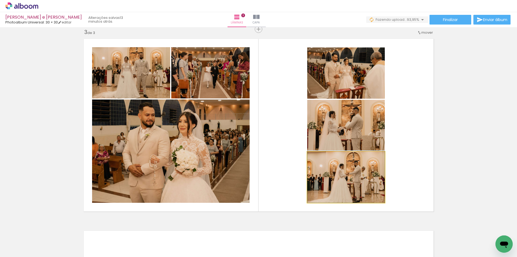
drag, startPoint x: 373, startPoint y: 174, endPoint x: 372, endPoint y: 168, distance: 6.5
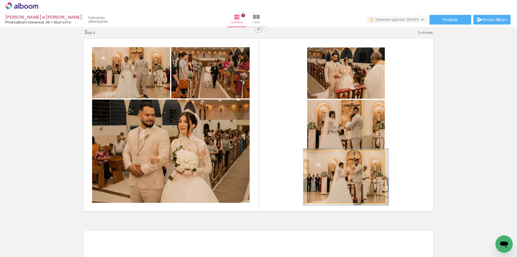
type paper-slider "110"
click at [320, 158] on div at bounding box center [321, 157] width 5 height 5
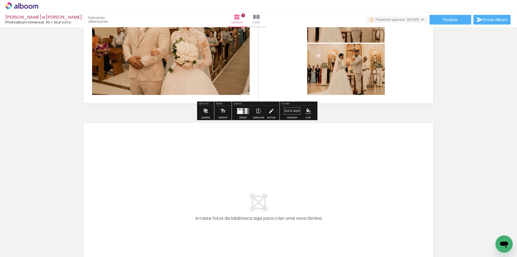
scroll to position [579, 0]
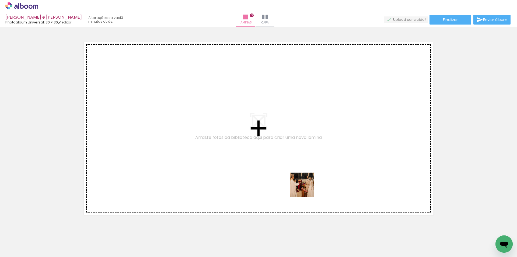
drag, startPoint x: 298, startPoint y: 244, endPoint x: 307, endPoint y: 183, distance: 61.8
click at [307, 183] on quentale-workspace at bounding box center [258, 128] width 517 height 257
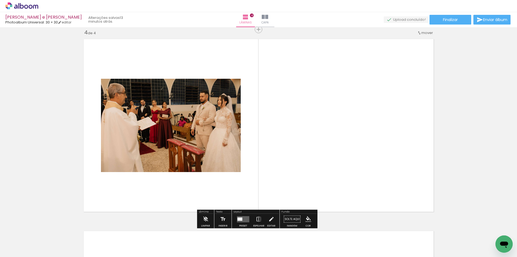
scroll to position [582, 0]
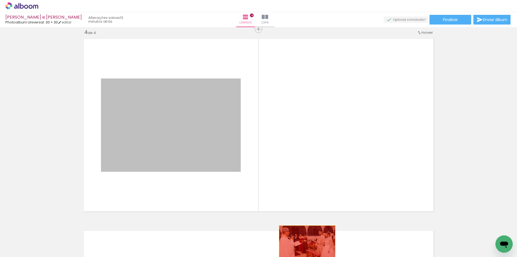
drag, startPoint x: 205, startPoint y: 113, endPoint x: 305, endPoint y: 244, distance: 164.3
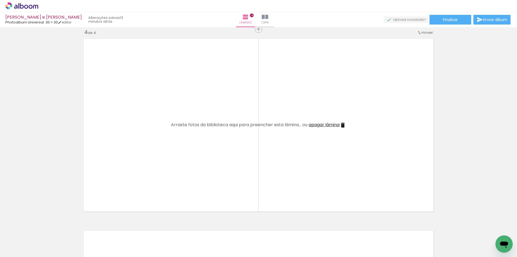
scroll to position [0, 1486]
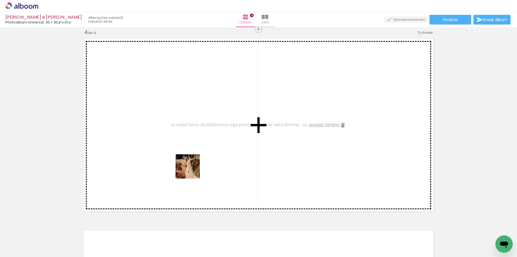
drag, startPoint x: 145, startPoint y: 243, endPoint x: 195, endPoint y: 167, distance: 90.4
click at [195, 167] on quentale-workspace at bounding box center [258, 128] width 517 height 257
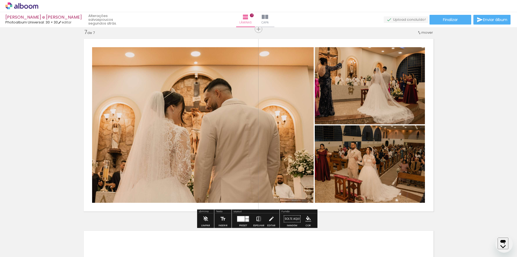
click at [256, 220] on iron-icon at bounding box center [259, 218] width 6 height 11
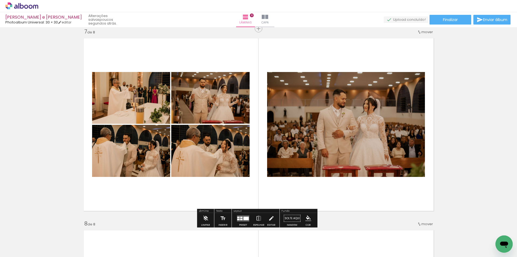
scroll to position [1292, 0]
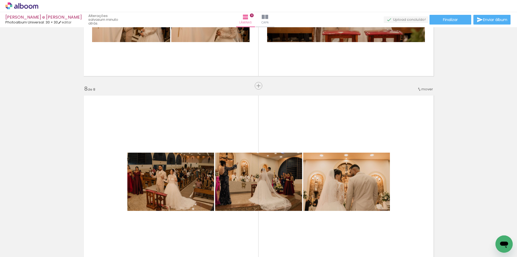
drag, startPoint x: 361, startPoint y: 172, endPoint x: 369, endPoint y: 190, distance: 19.6
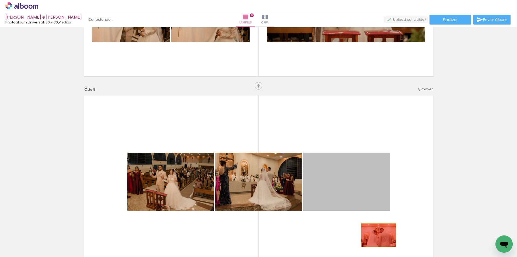
drag, startPoint x: 375, startPoint y: 221, endPoint x: 374, endPoint y: 180, distance: 40.1
click at [378, 237] on quentale-workspace at bounding box center [258, 128] width 517 height 257
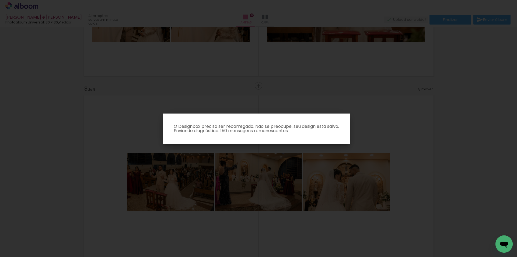
scroll to position [969, 0]
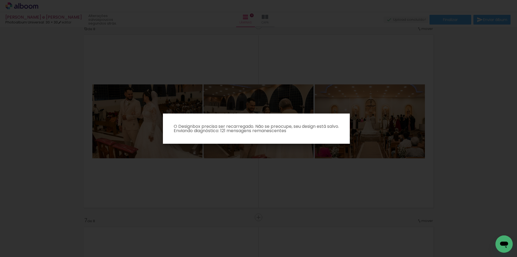
click at [271, 153] on iron-overlay-backdrop at bounding box center [258, 128] width 517 height 257
